Goal: Task Accomplishment & Management: Manage account settings

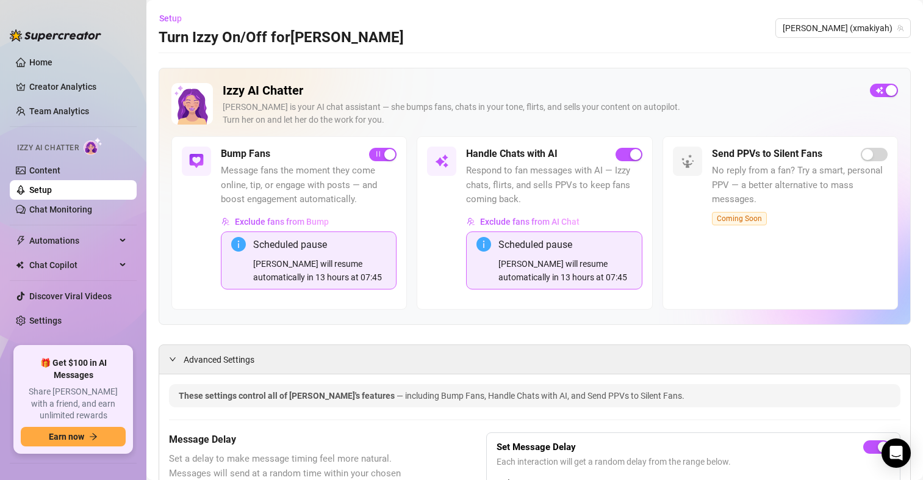
scroll to position [1166, 0]
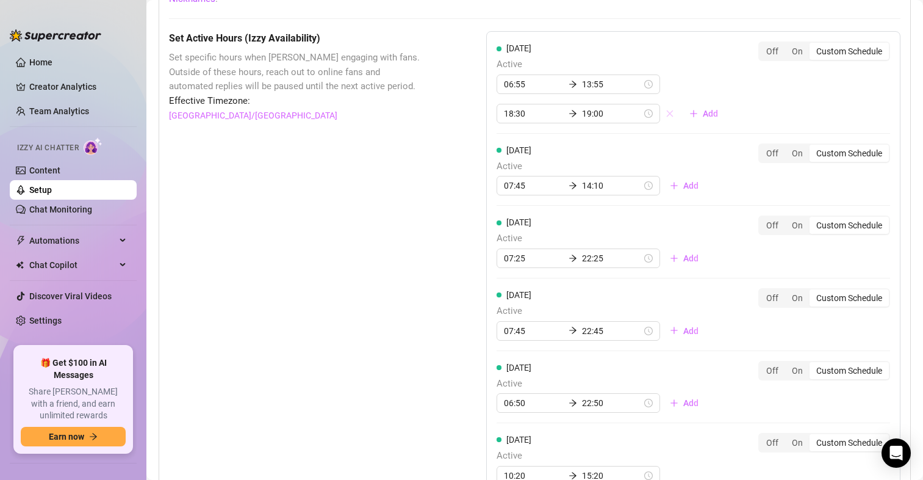
click at [666, 113] on icon "close" at bounding box center [669, 113] width 7 height 7
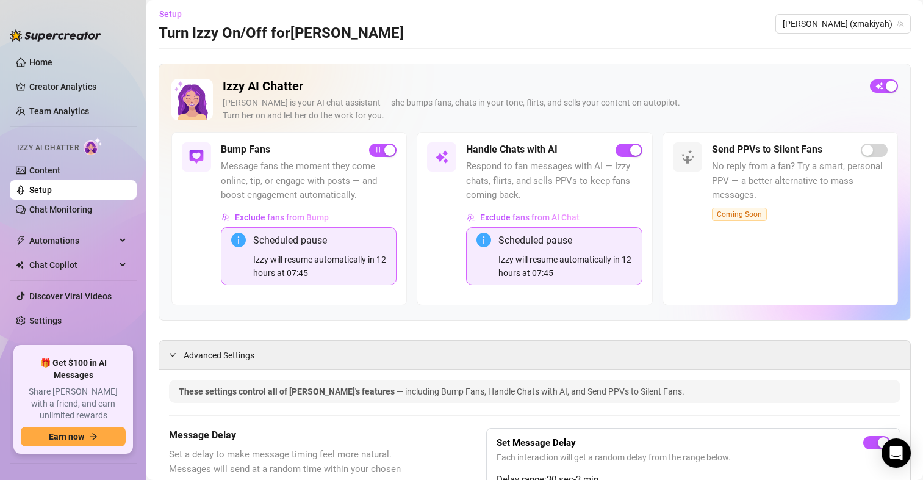
scroll to position [0, 0]
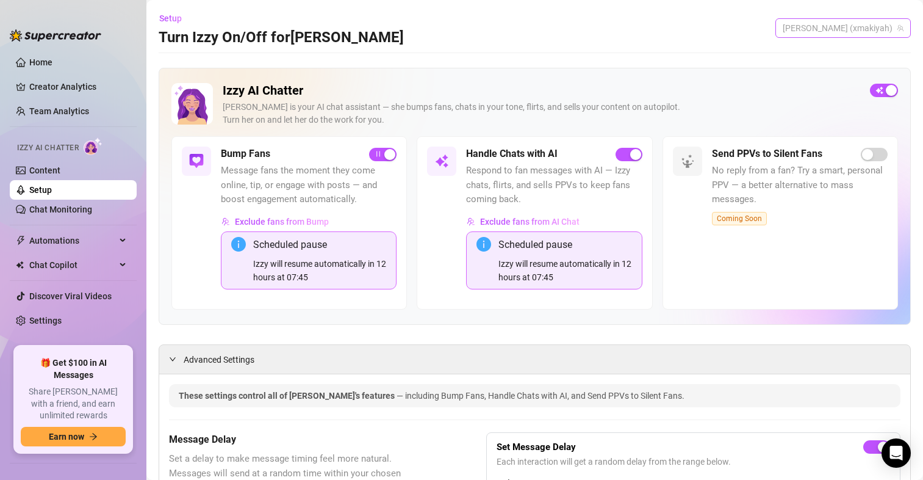
click at [847, 30] on span "[PERSON_NAME] (xmakiyah)" at bounding box center [843, 28] width 121 height 18
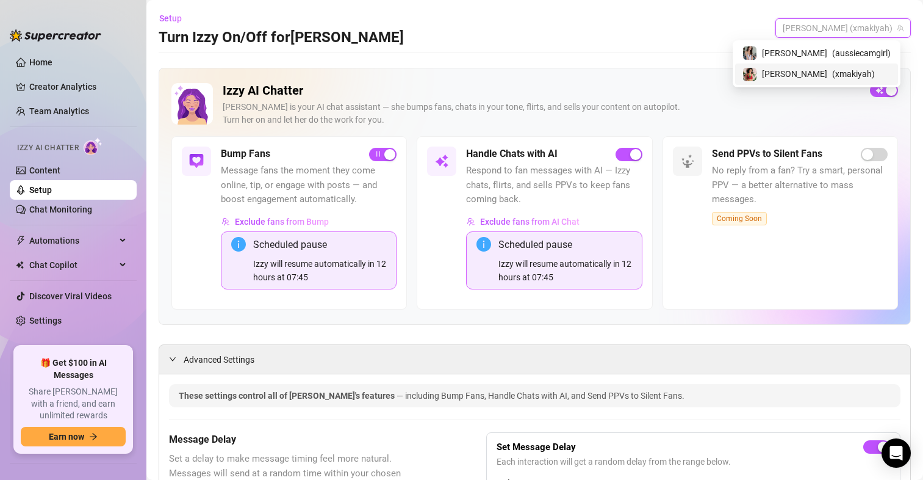
click at [815, 75] on span "[PERSON_NAME]" at bounding box center [794, 73] width 65 height 13
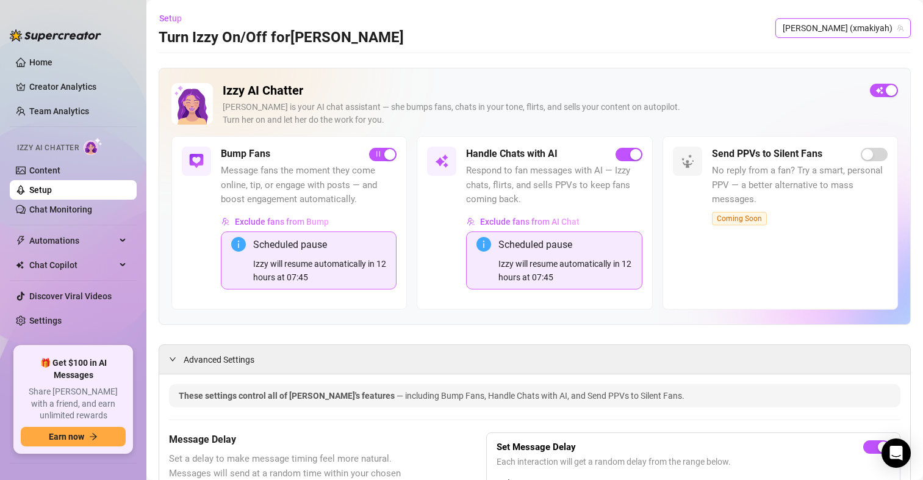
click at [868, 15] on div "Setup Turn Izzy On/Off for [PERSON_NAME] (xmakiyah) [PERSON_NAME] (xmakiyah)" at bounding box center [535, 28] width 753 height 39
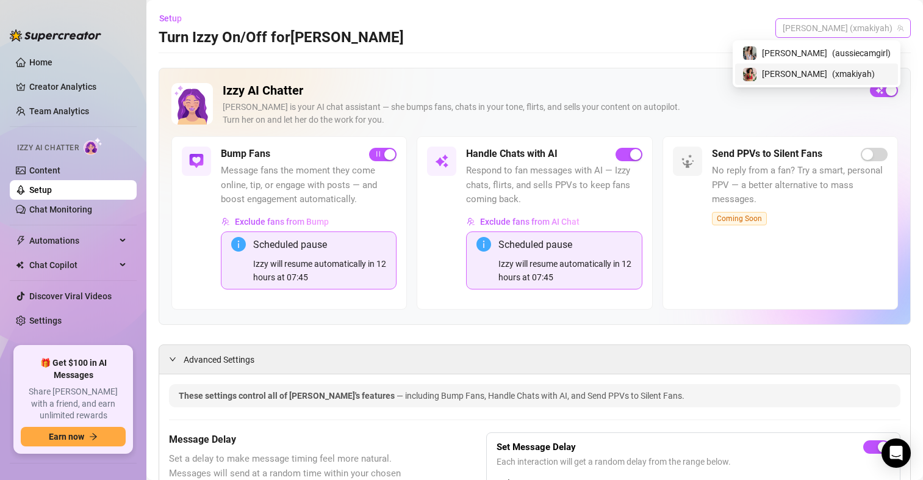
click at [862, 21] on span "[PERSON_NAME] (xmakiyah)" at bounding box center [843, 28] width 121 height 18
click at [844, 47] on span "( aussiecamgirl )" at bounding box center [861, 52] width 59 height 13
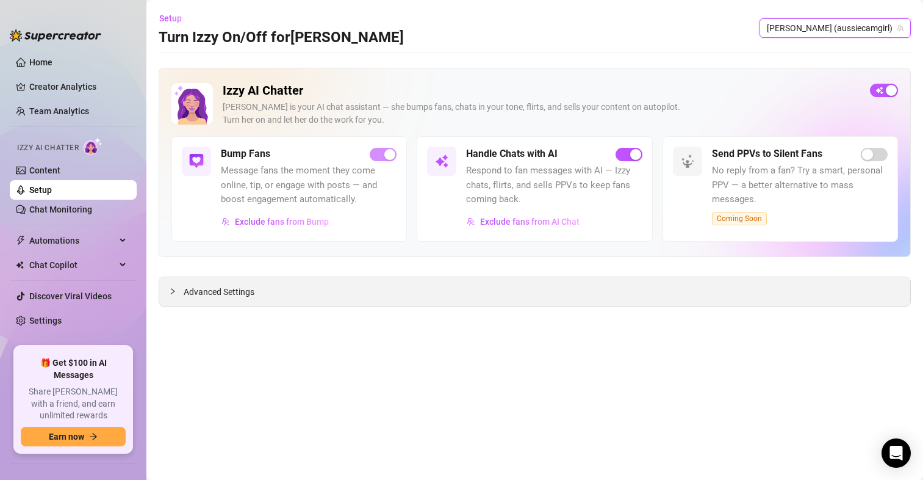
click at [199, 294] on span "Advanced Settings" at bounding box center [219, 291] width 71 height 13
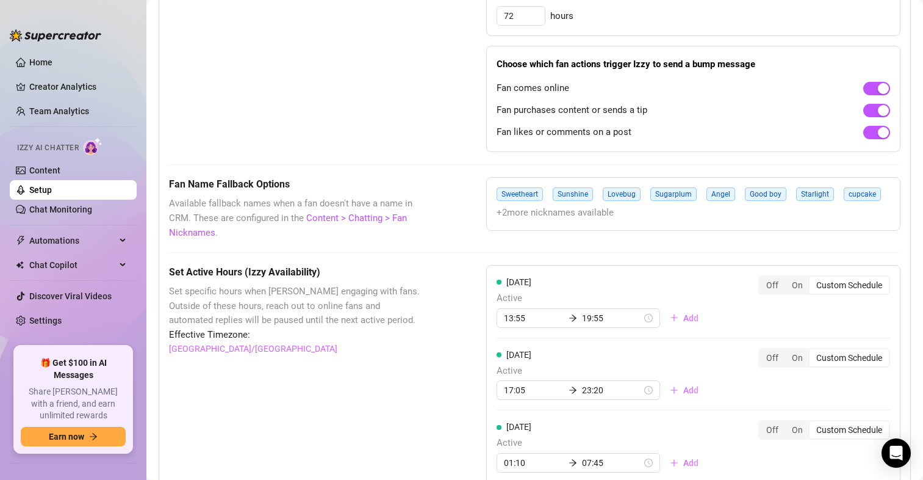
scroll to position [977, 0]
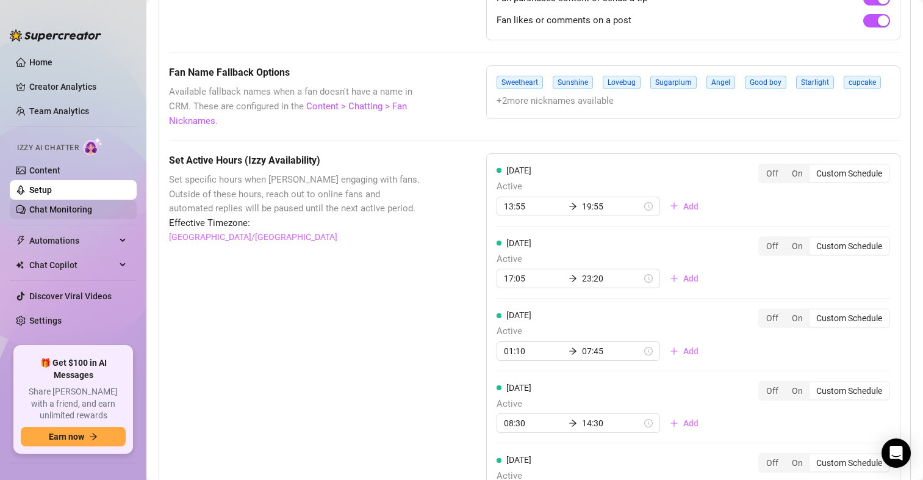
click at [76, 212] on link "Chat Monitoring" at bounding box center [60, 209] width 63 height 10
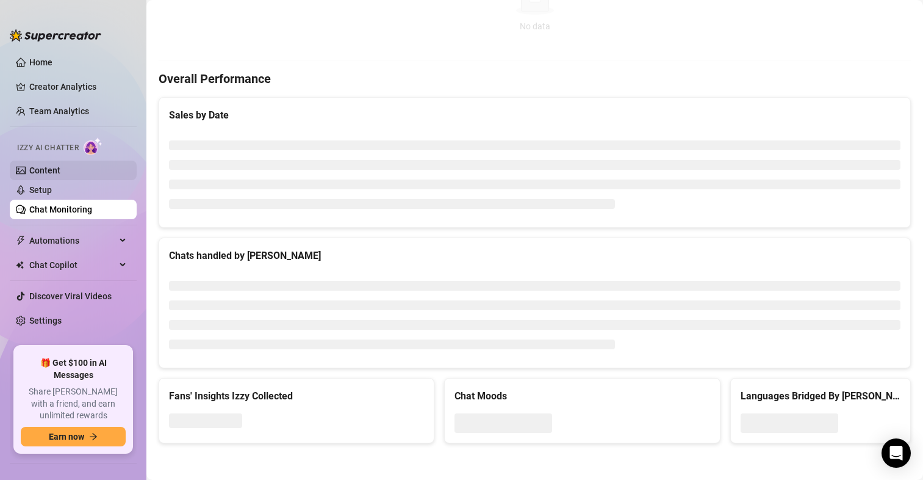
scroll to position [435, 0]
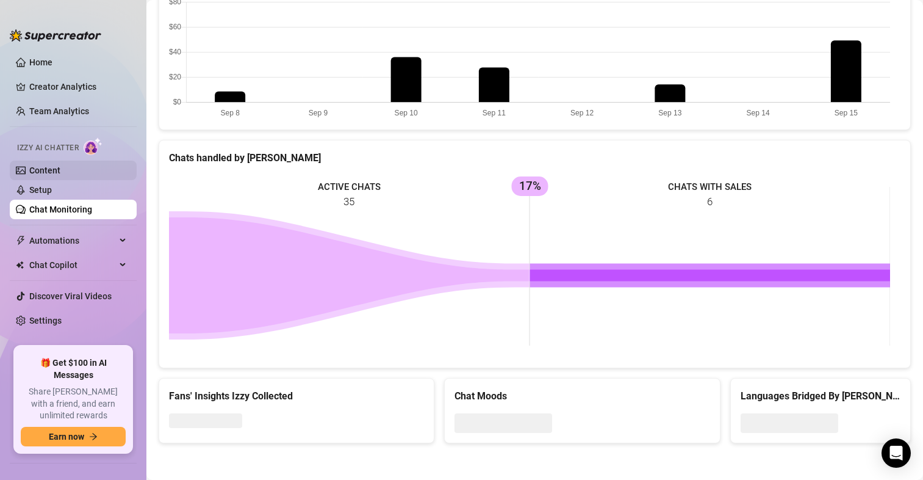
click at [54, 170] on link "Content" at bounding box center [44, 170] width 31 height 10
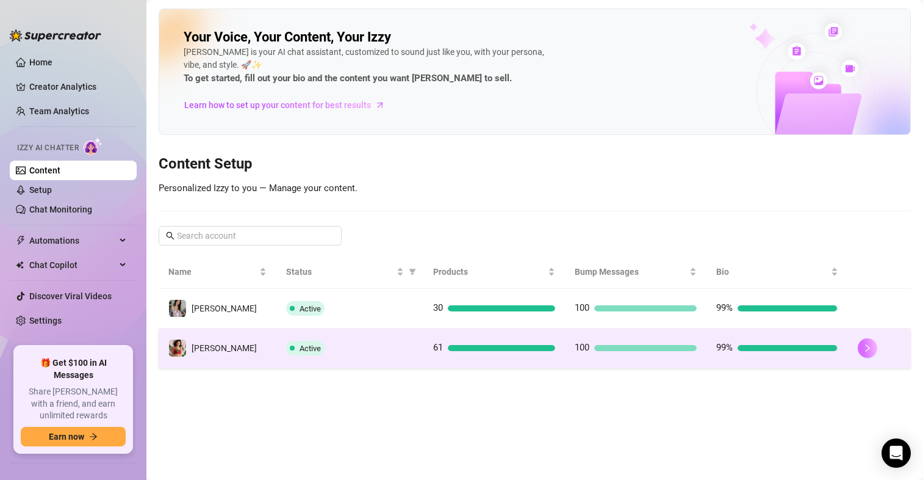
click at [861, 350] on button "button" at bounding box center [868, 348] width 20 height 20
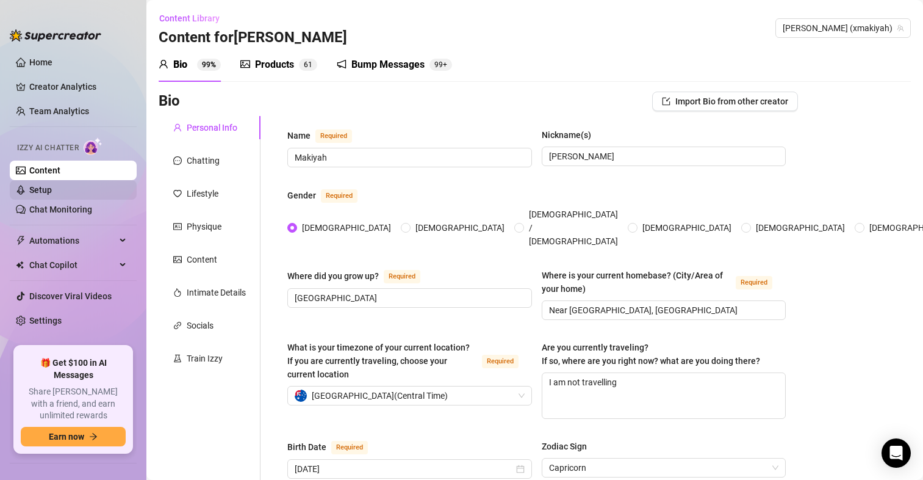
click at [51, 189] on link "Setup" at bounding box center [40, 190] width 23 height 10
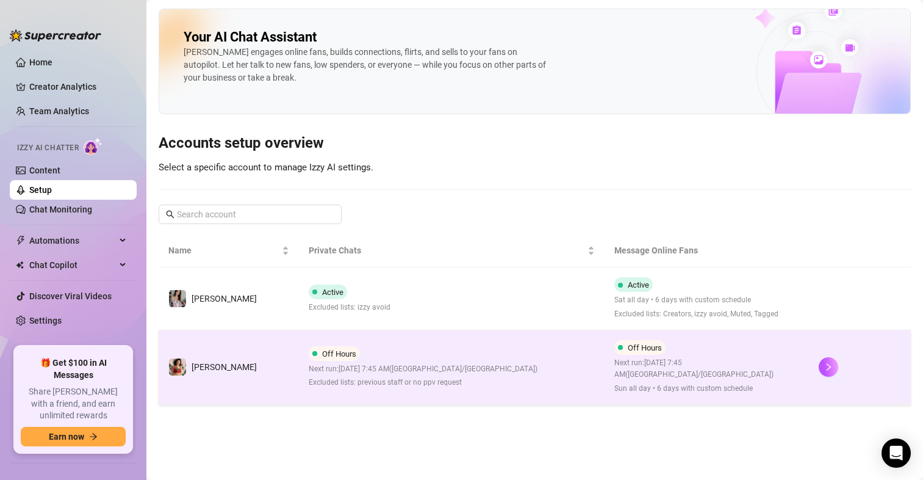
click at [815, 361] on td at bounding box center [860, 367] width 102 height 74
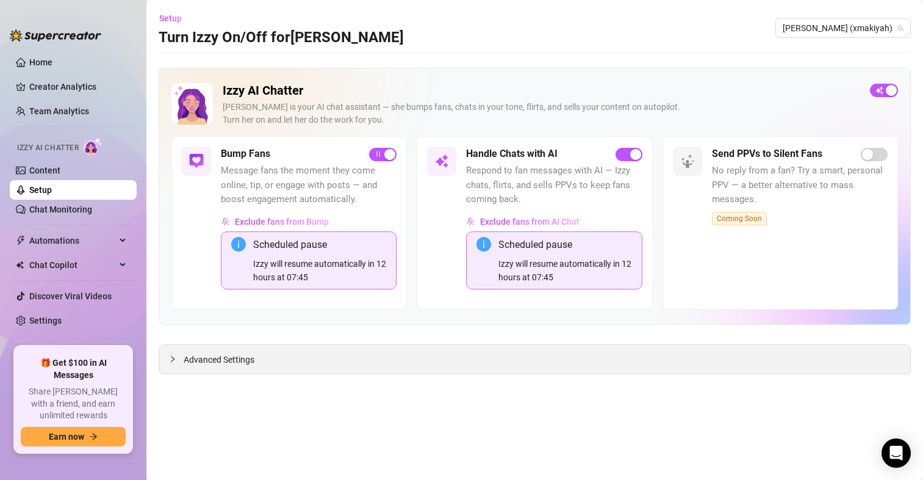
drag, startPoint x: 204, startPoint y: 358, endPoint x: 240, endPoint y: 357, distance: 36.0
click at [205, 358] on span "Advanced Settings" at bounding box center [219, 359] width 71 height 13
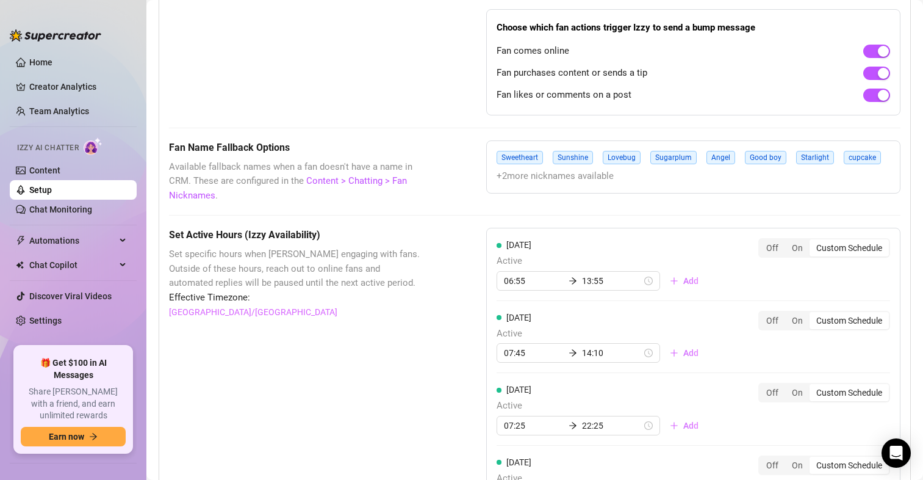
scroll to position [977, 0]
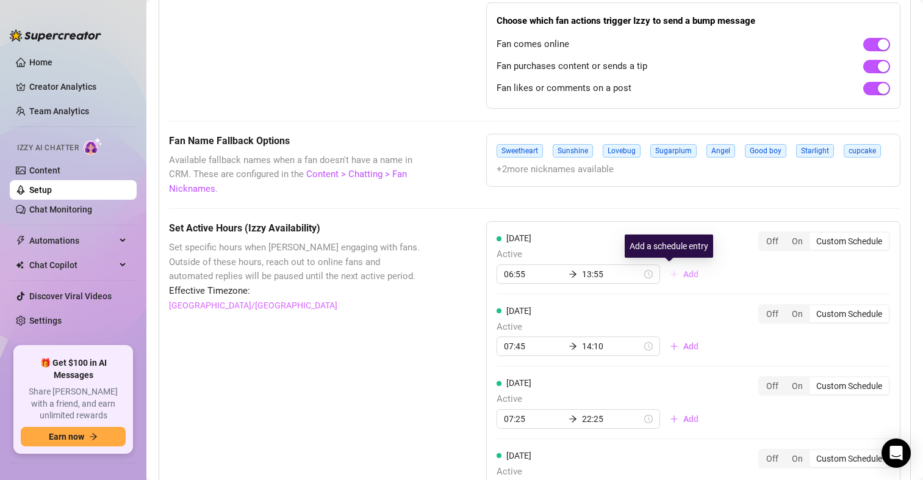
click at [684, 275] on span "Add" at bounding box center [691, 274] width 15 height 10
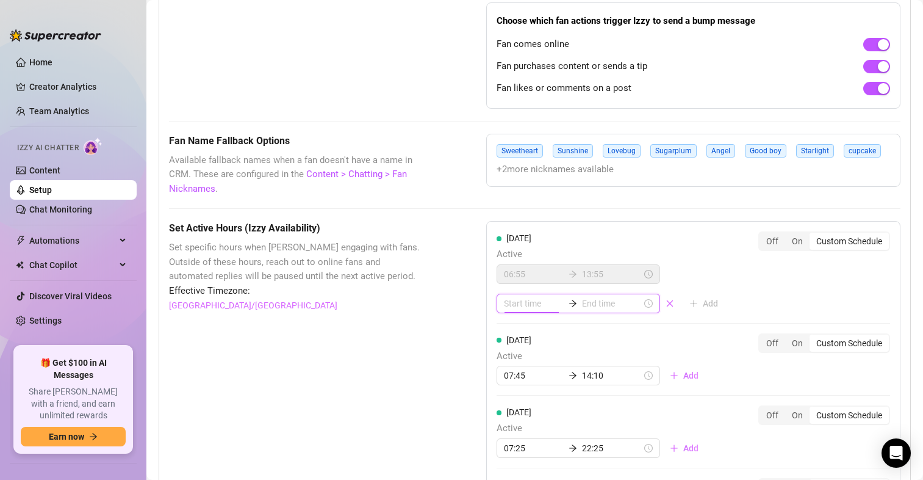
click at [528, 297] on input at bounding box center [534, 303] width 60 height 13
type input "00:00"
type input "00:05"
type input "01:00"
click at [506, 385] on div "20" at bounding box center [510, 385] width 29 height 17
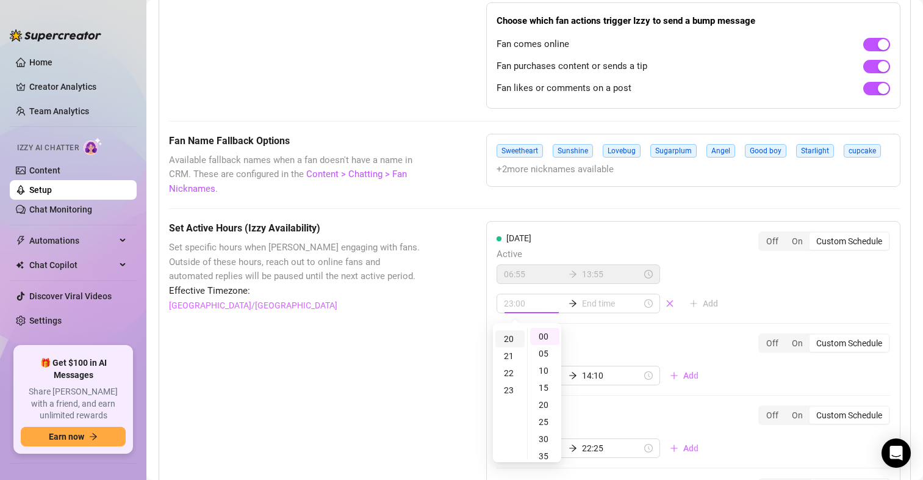
scroll to position [341, 0]
type input "20:00"
click at [544, 338] on div "00" at bounding box center [544, 336] width 29 height 17
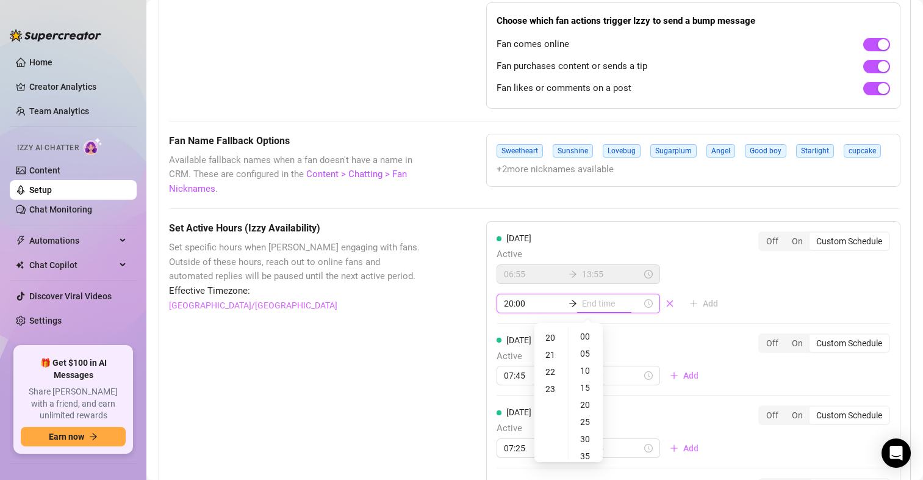
click at [603, 299] on input at bounding box center [612, 303] width 60 height 13
click at [549, 370] on div "22" at bounding box center [551, 371] width 29 height 17
type input "22:00"
click at [587, 332] on div "00" at bounding box center [586, 336] width 29 height 17
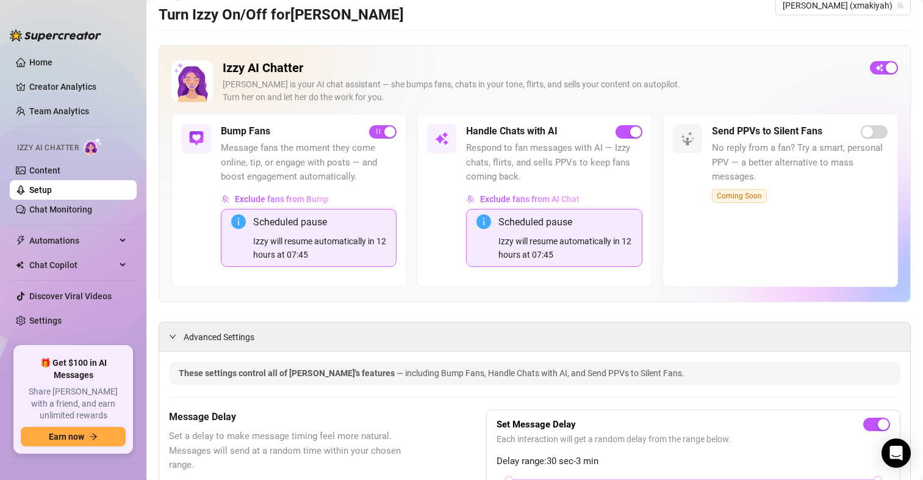
scroll to position [0, 0]
